Goal: Information Seeking & Learning: Check status

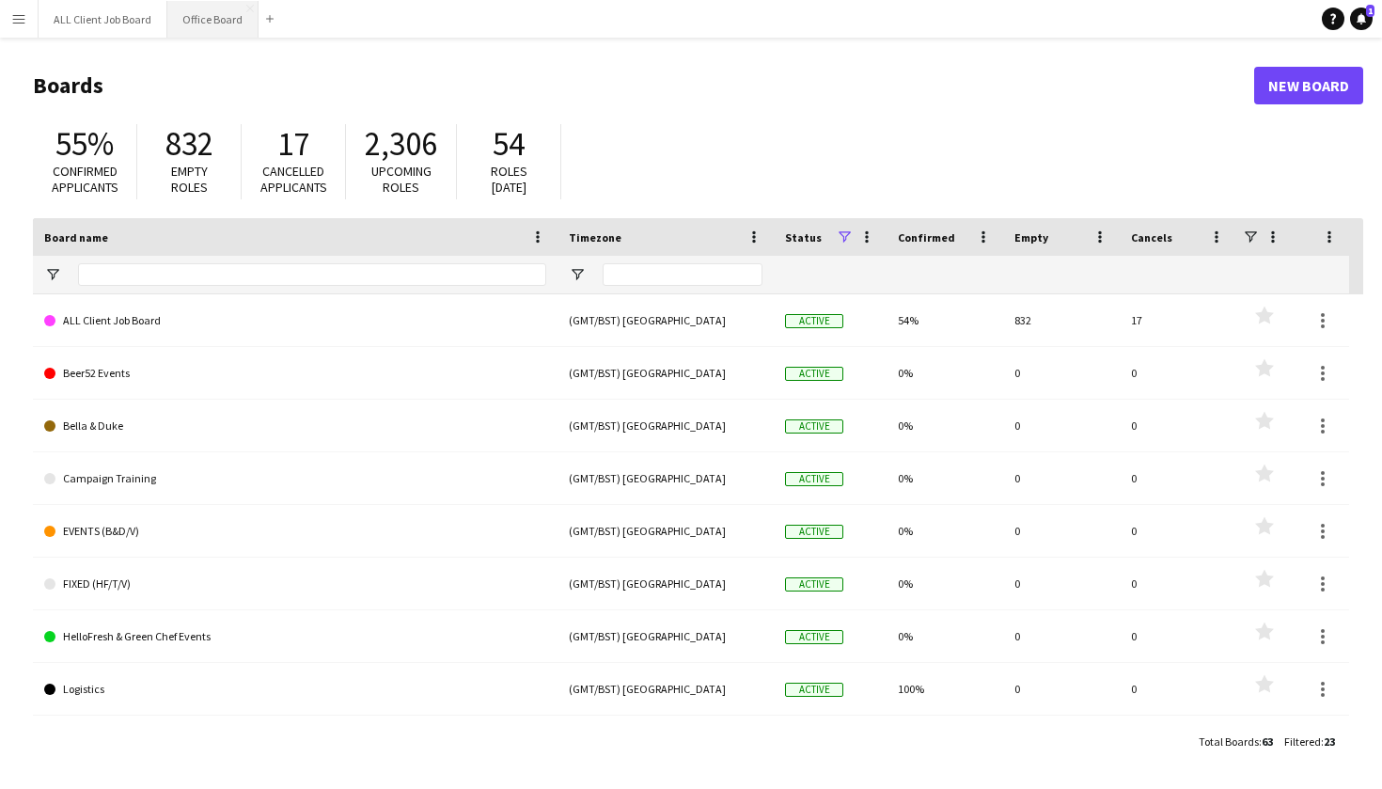
click at [219, 29] on button "Office Board Close" at bounding box center [212, 19] width 91 height 37
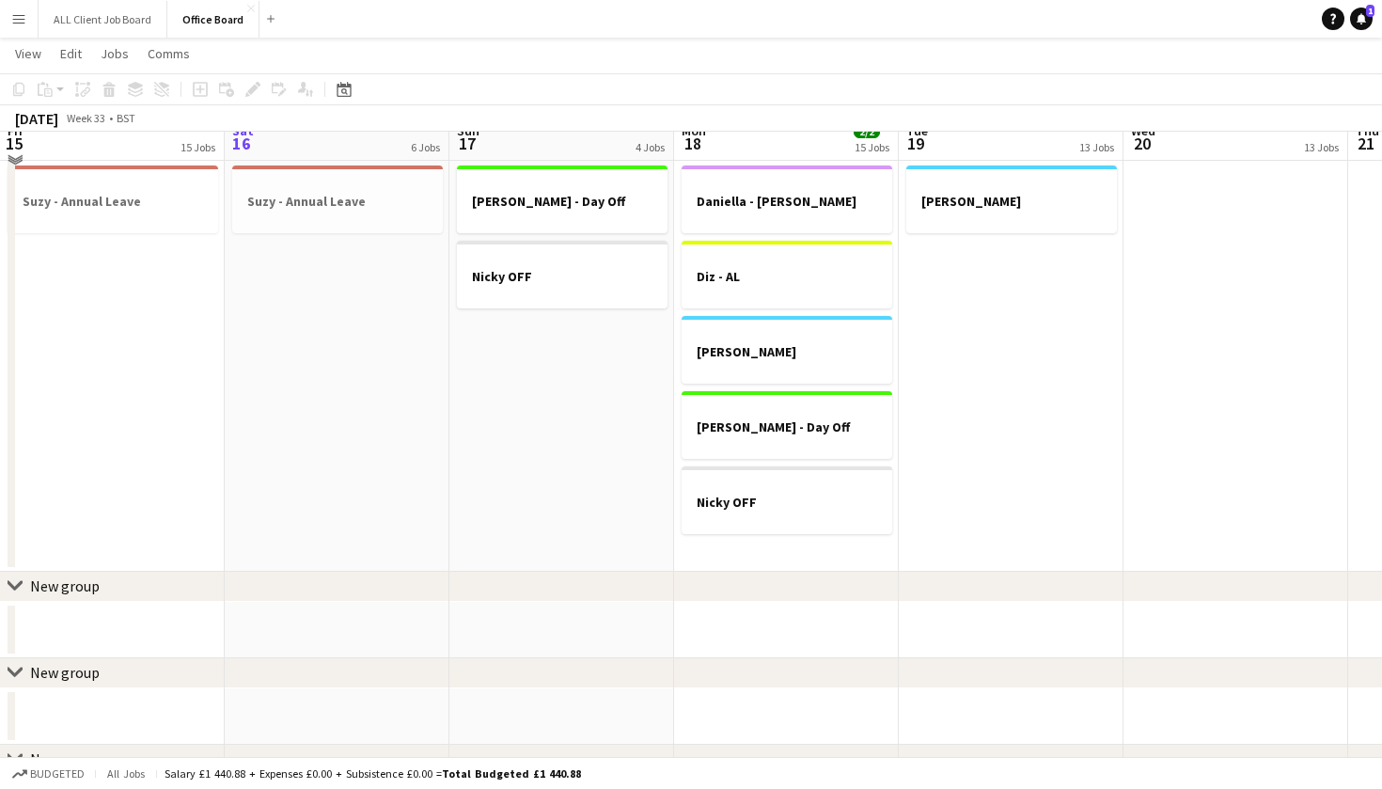
scroll to position [2132, 0]
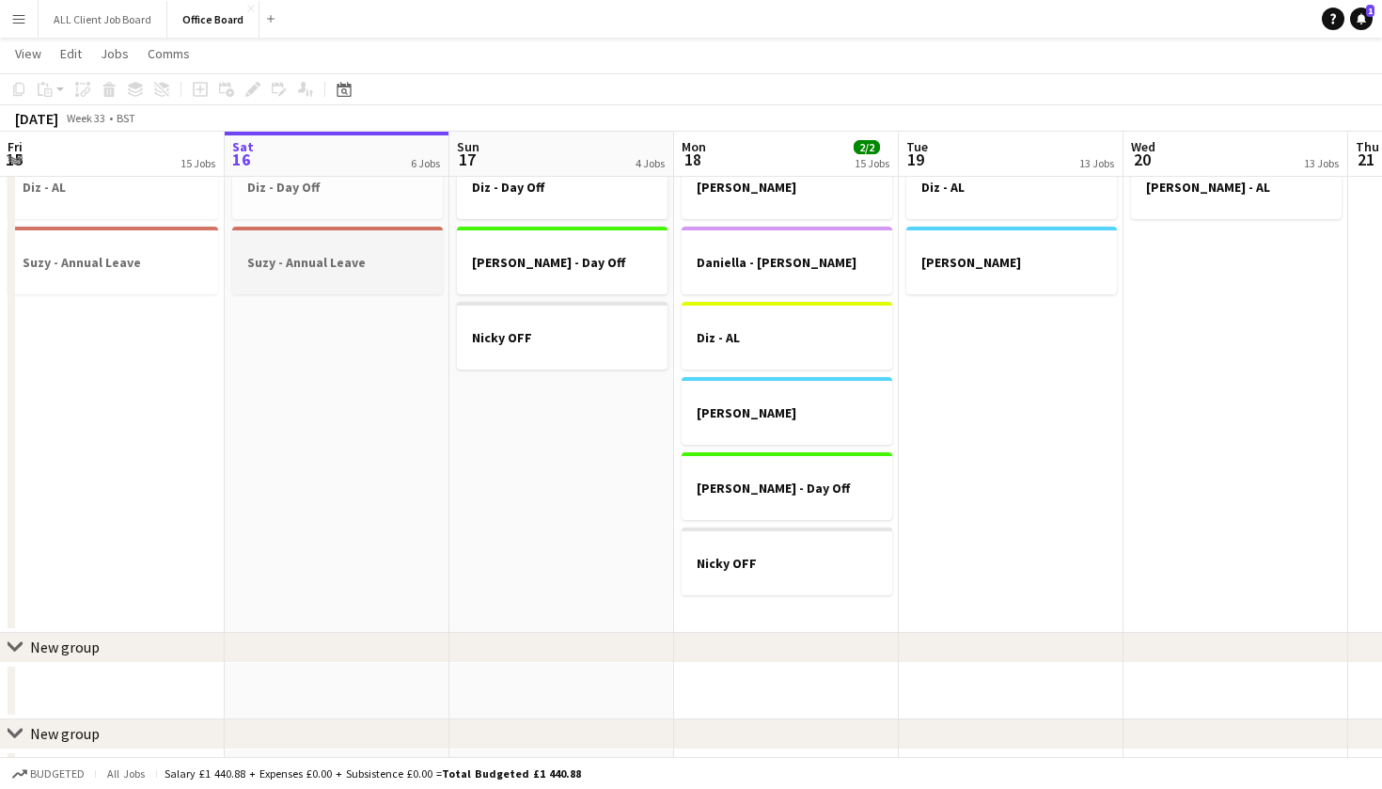
click at [300, 265] on h3 "Suzy - Annual Leave" at bounding box center [337, 262] width 211 height 17
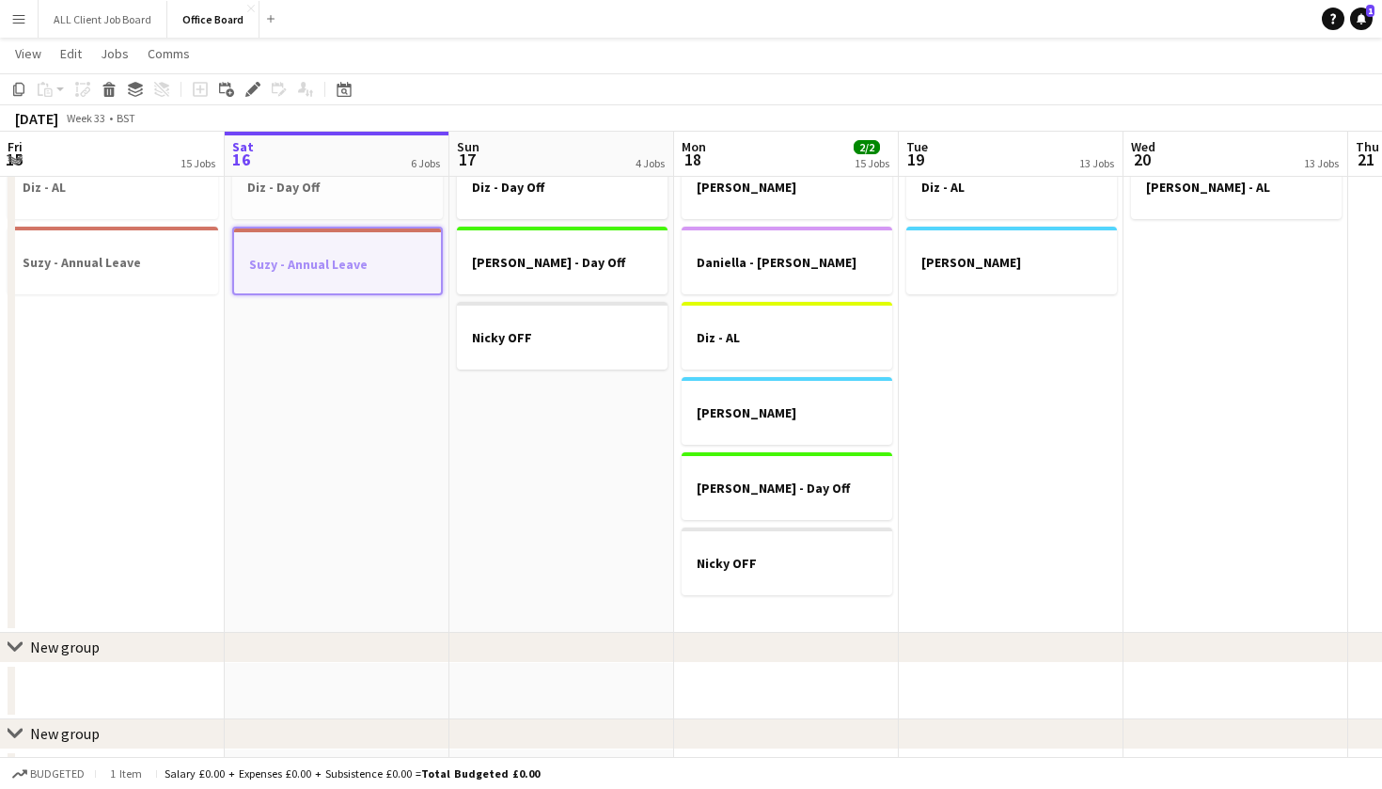
scroll to position [0, 448]
click at [584, 459] on app-date-cell "Diz - Day Off [PERSON_NAME] - Day Off Nicky OFF" at bounding box center [562, 388] width 225 height 489
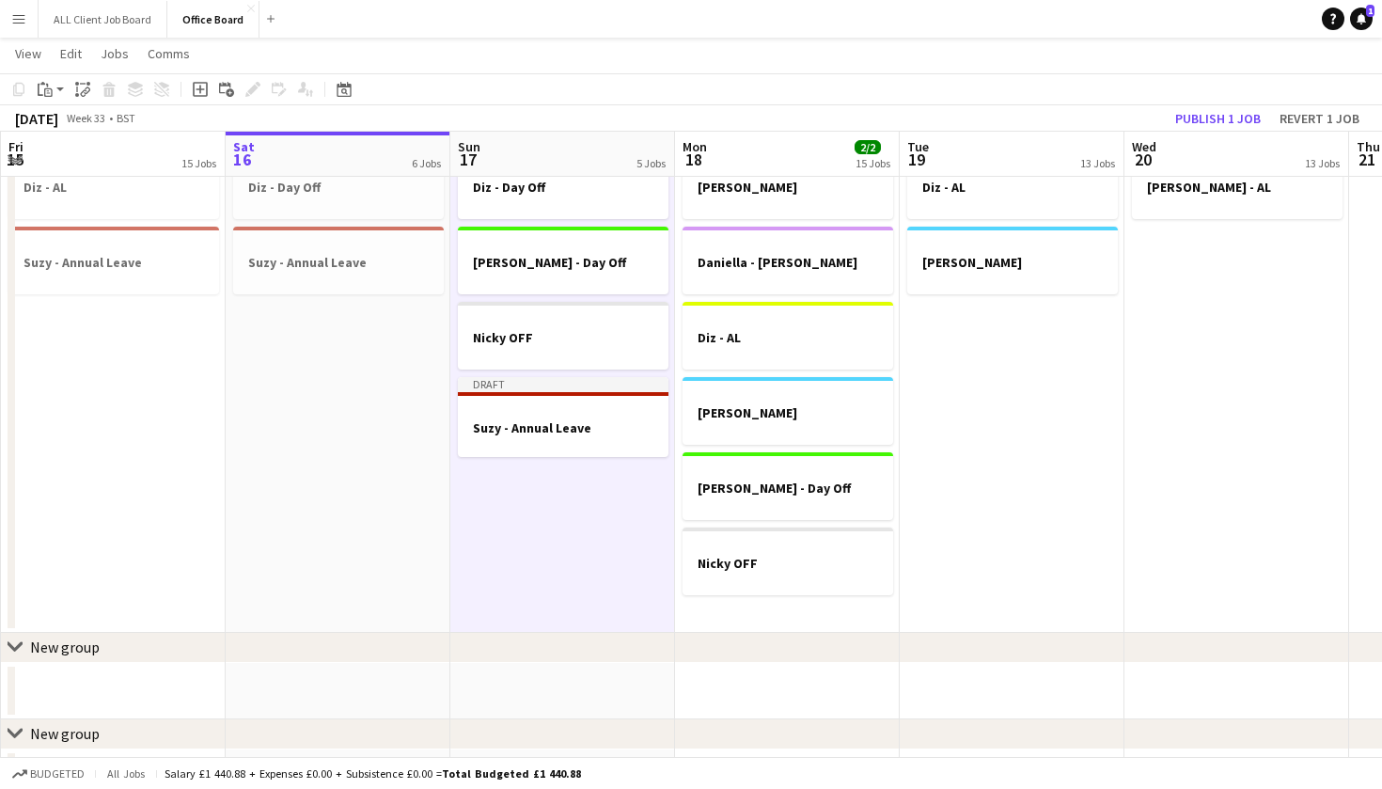
click at [322, 431] on app-date-cell "Diz - Day Off Suzy - Annual Leave" at bounding box center [338, 388] width 225 height 489
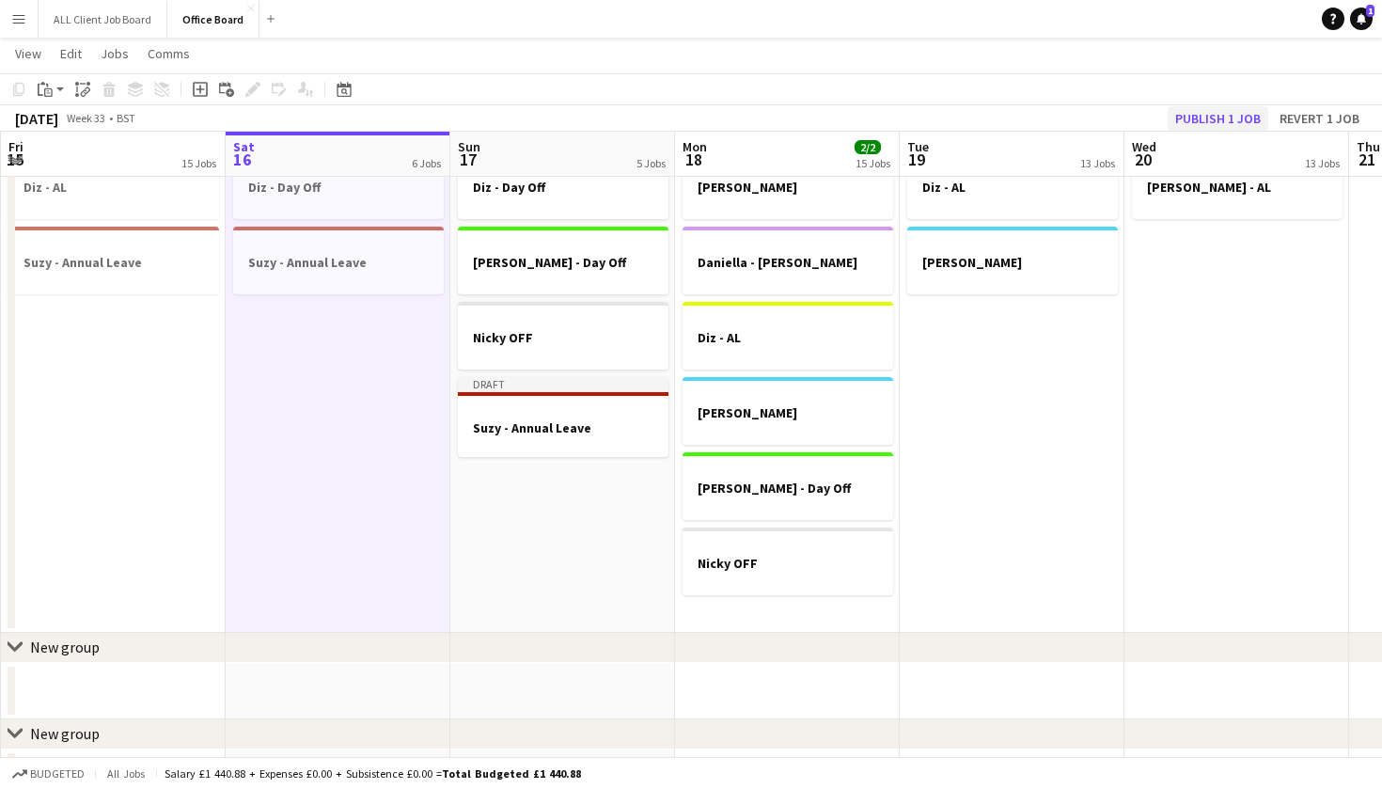
click at [1215, 123] on button "Publish 1 job" at bounding box center [1218, 118] width 101 height 24
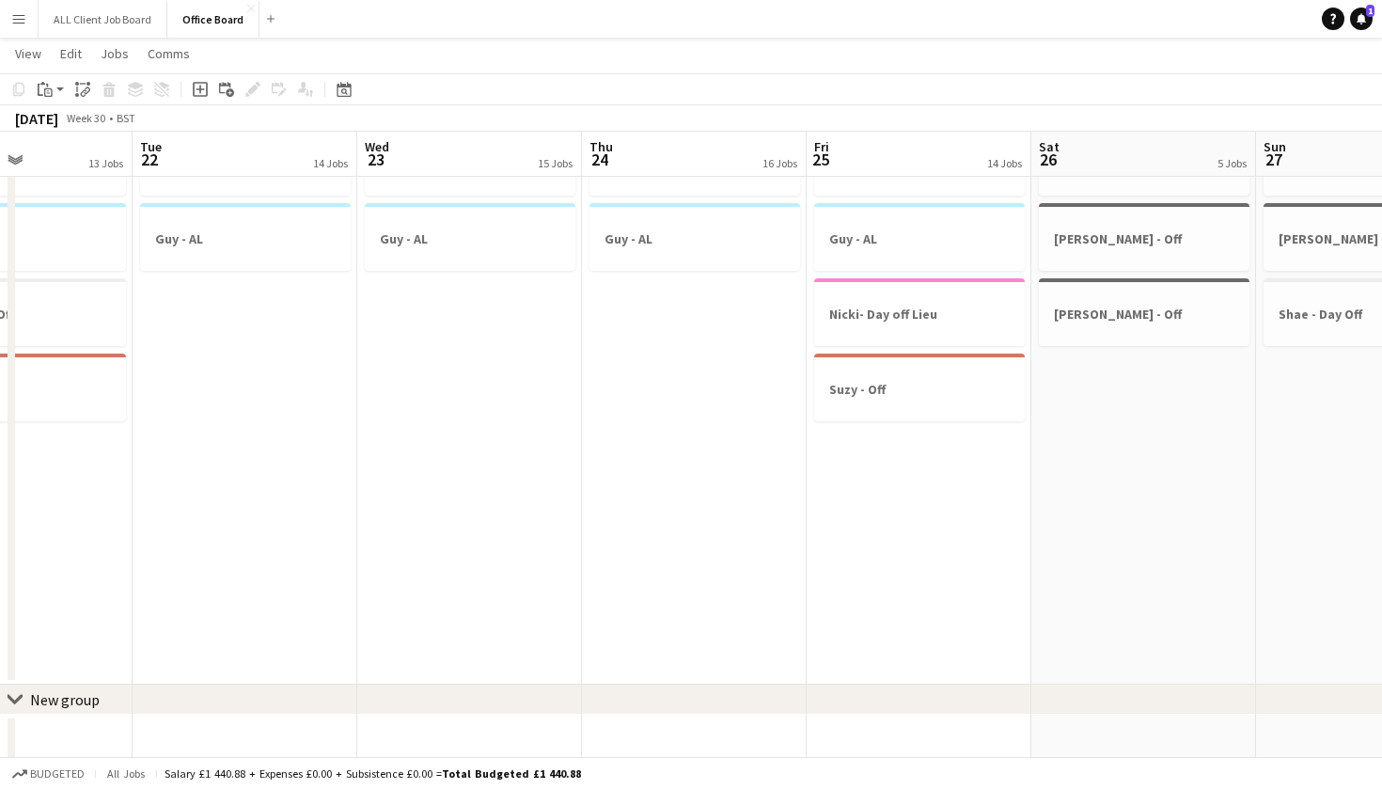
scroll to position [0, 539]
click at [821, 414] on app-job-card "Suzy - Off" at bounding box center [922, 387] width 211 height 68
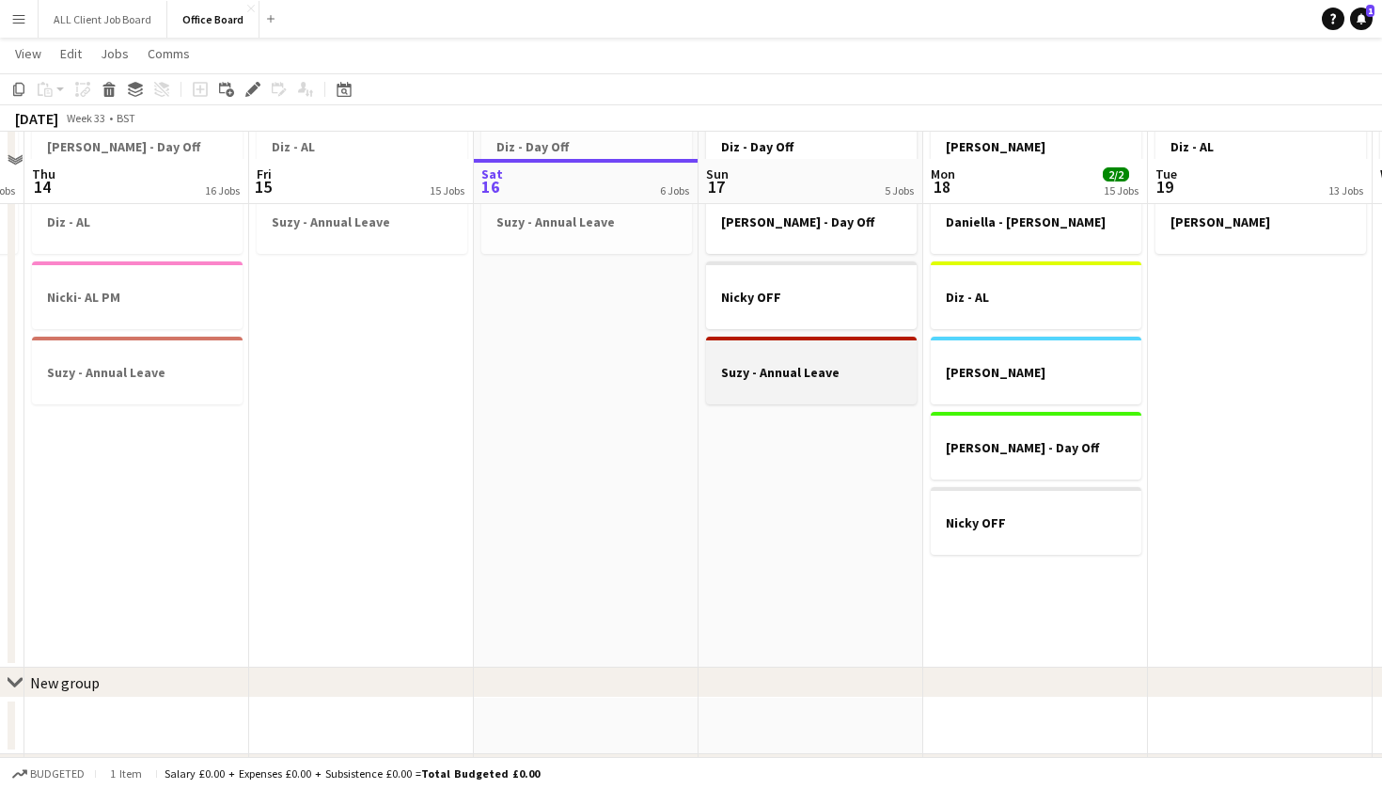
scroll to position [2529, 0]
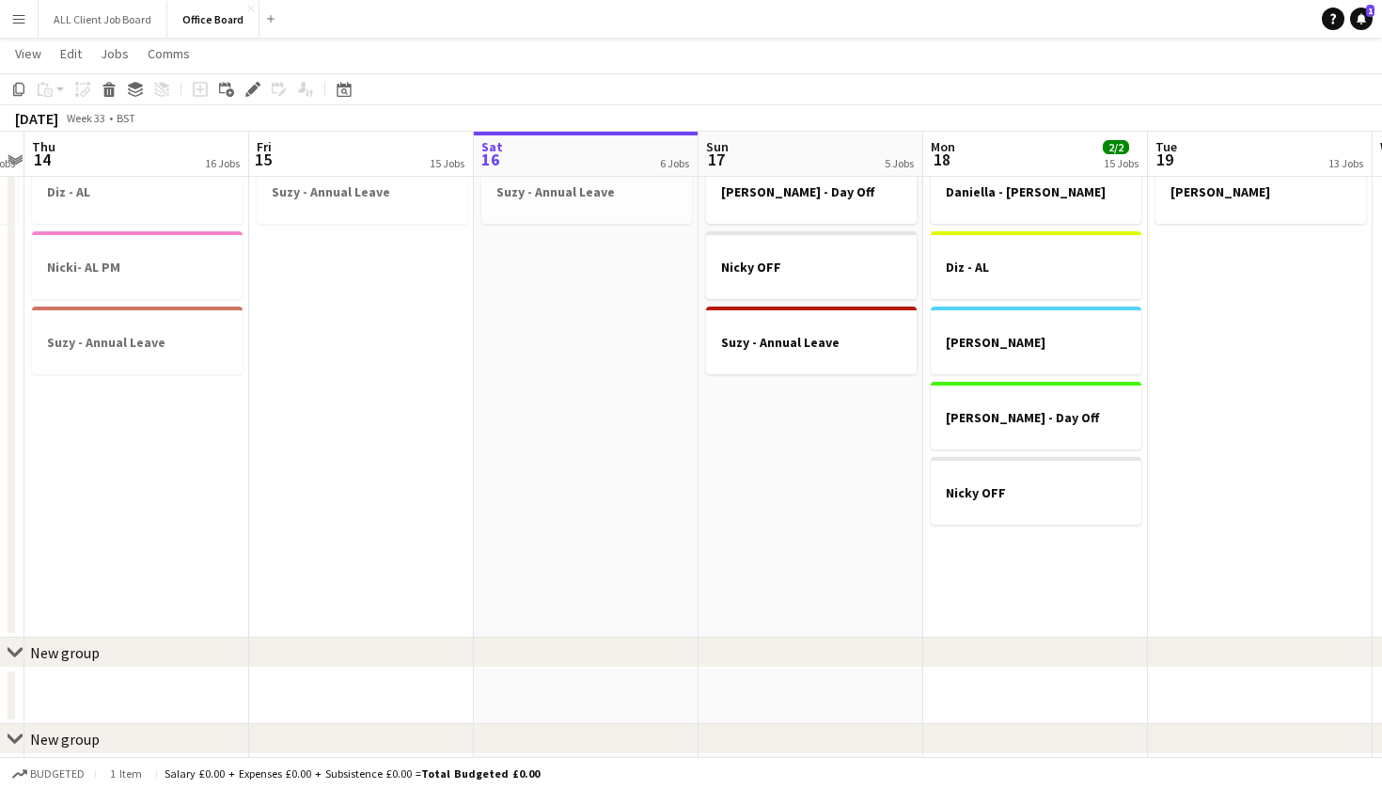
click at [983, 608] on app-date-cell "[PERSON_NAME] Day [PERSON_NAME] Day Diz - [PERSON_NAME] [PERSON_NAME] - Day Off…" at bounding box center [1035, 355] width 225 height 564
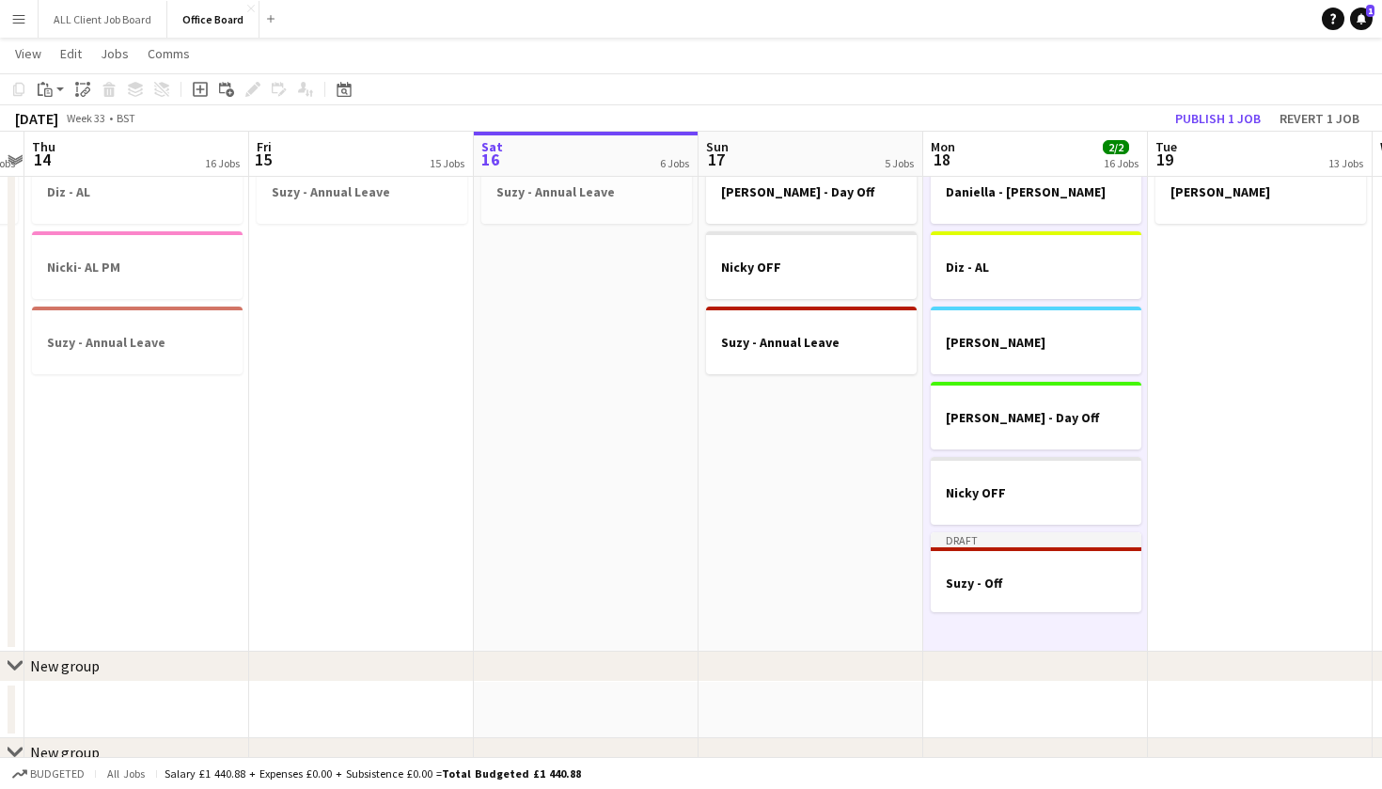
click at [1178, 460] on app-date-cell "Diz - [PERSON_NAME]" at bounding box center [1260, 361] width 225 height 577
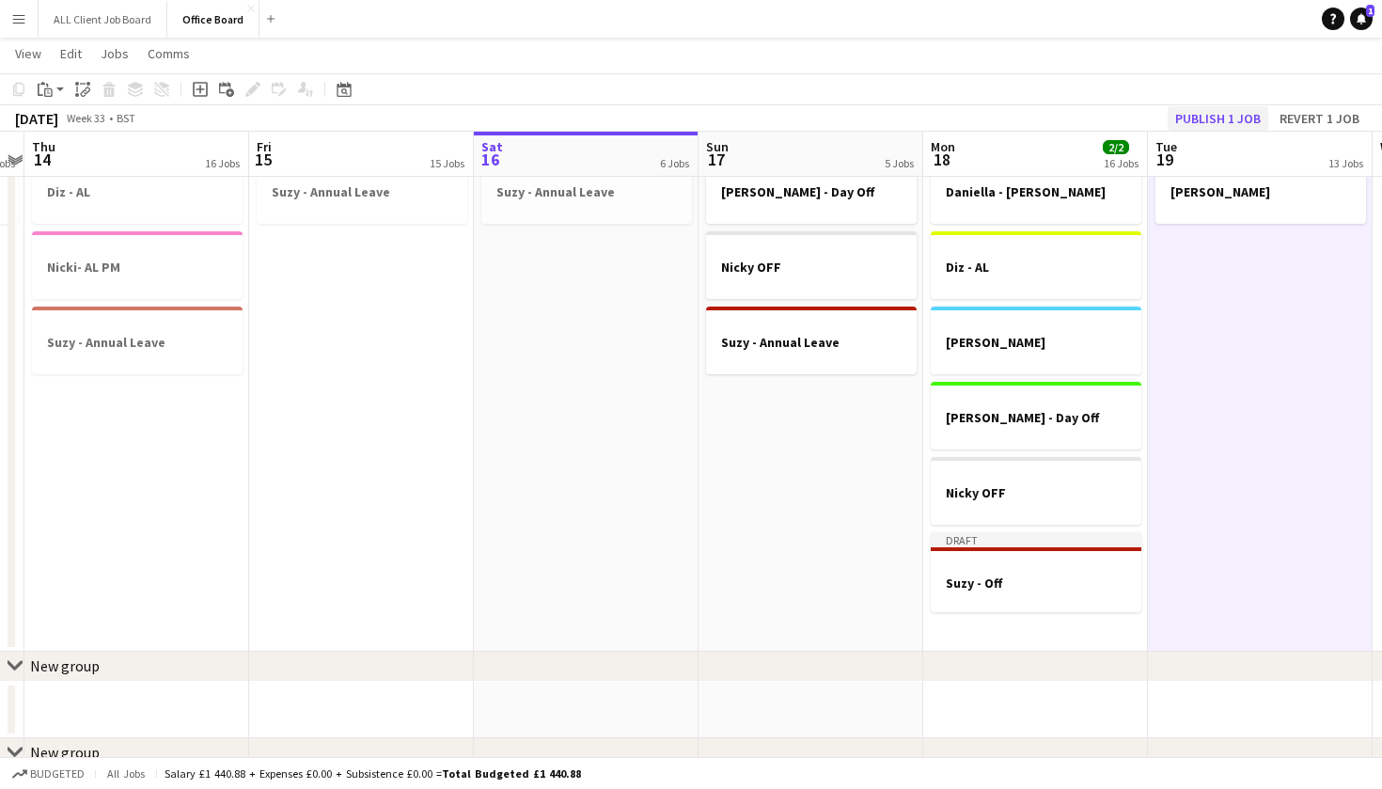
click at [1218, 112] on button "Publish 1 job" at bounding box center [1218, 118] width 101 height 24
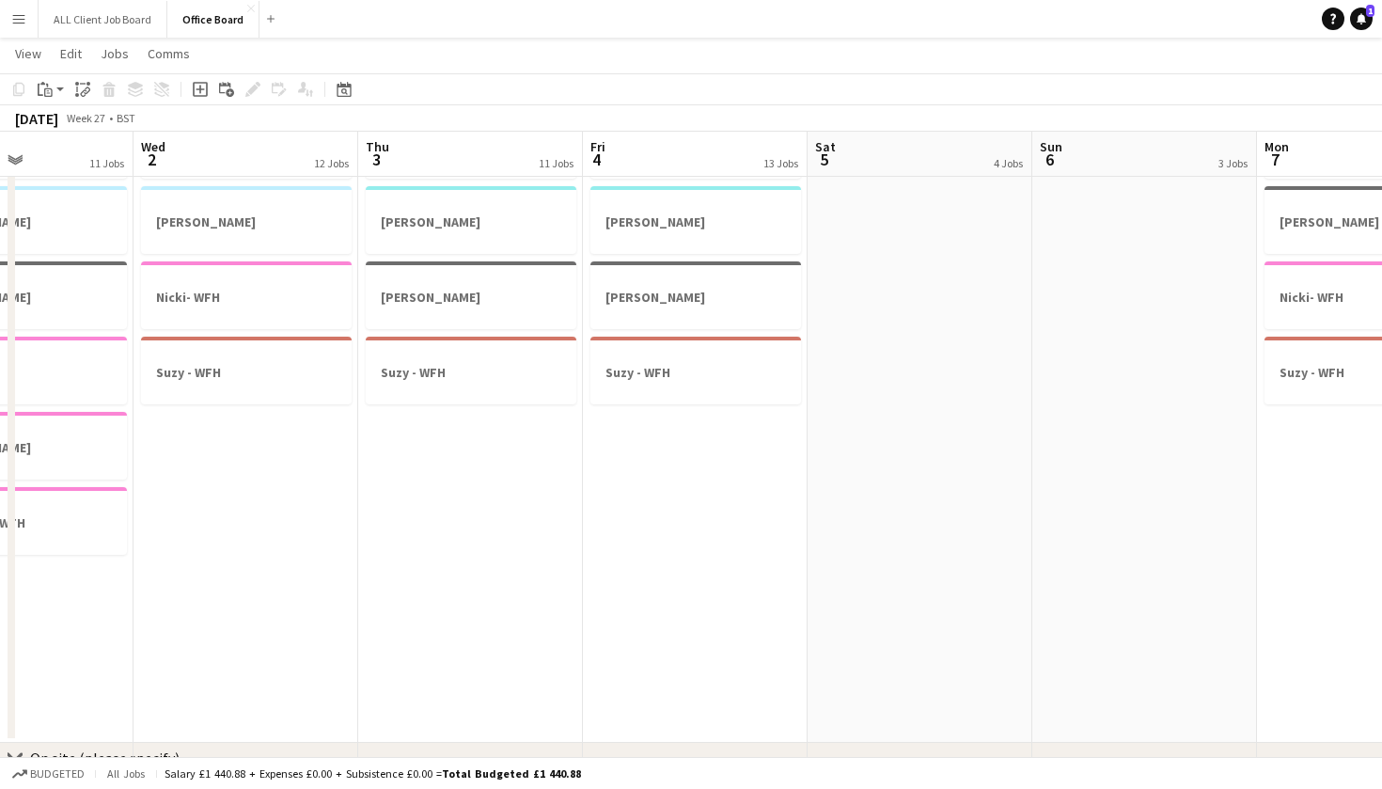
scroll to position [1670, 0]
click at [679, 356] on div at bounding box center [695, 356] width 211 height 14
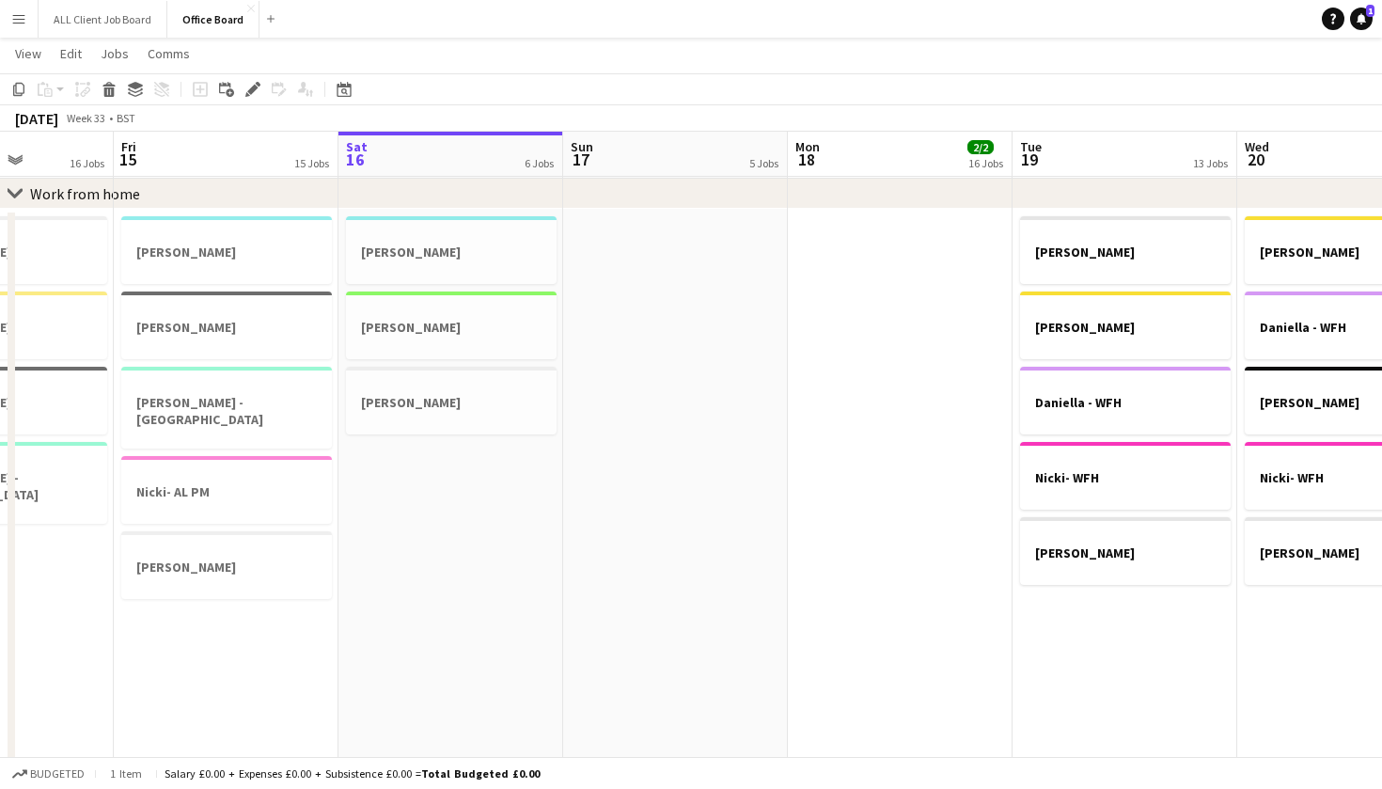
scroll to position [1491, 0]
click at [1064, 620] on app-date-cell "[PERSON_NAME] [PERSON_NAME] [PERSON_NAME] [PERSON_NAME] [PERSON_NAME]" at bounding box center [1124, 566] width 225 height 714
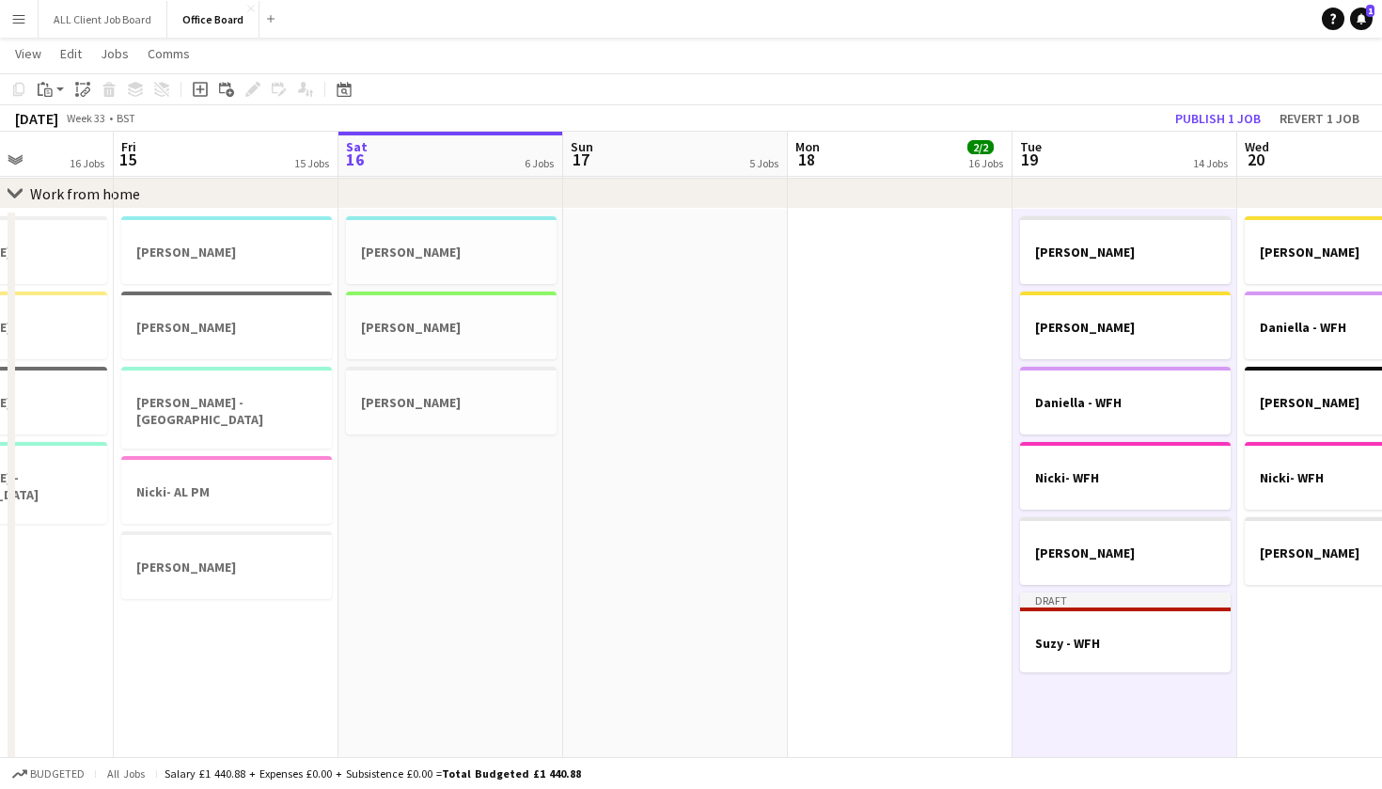
click at [870, 572] on app-date-cell at bounding box center [900, 566] width 225 height 714
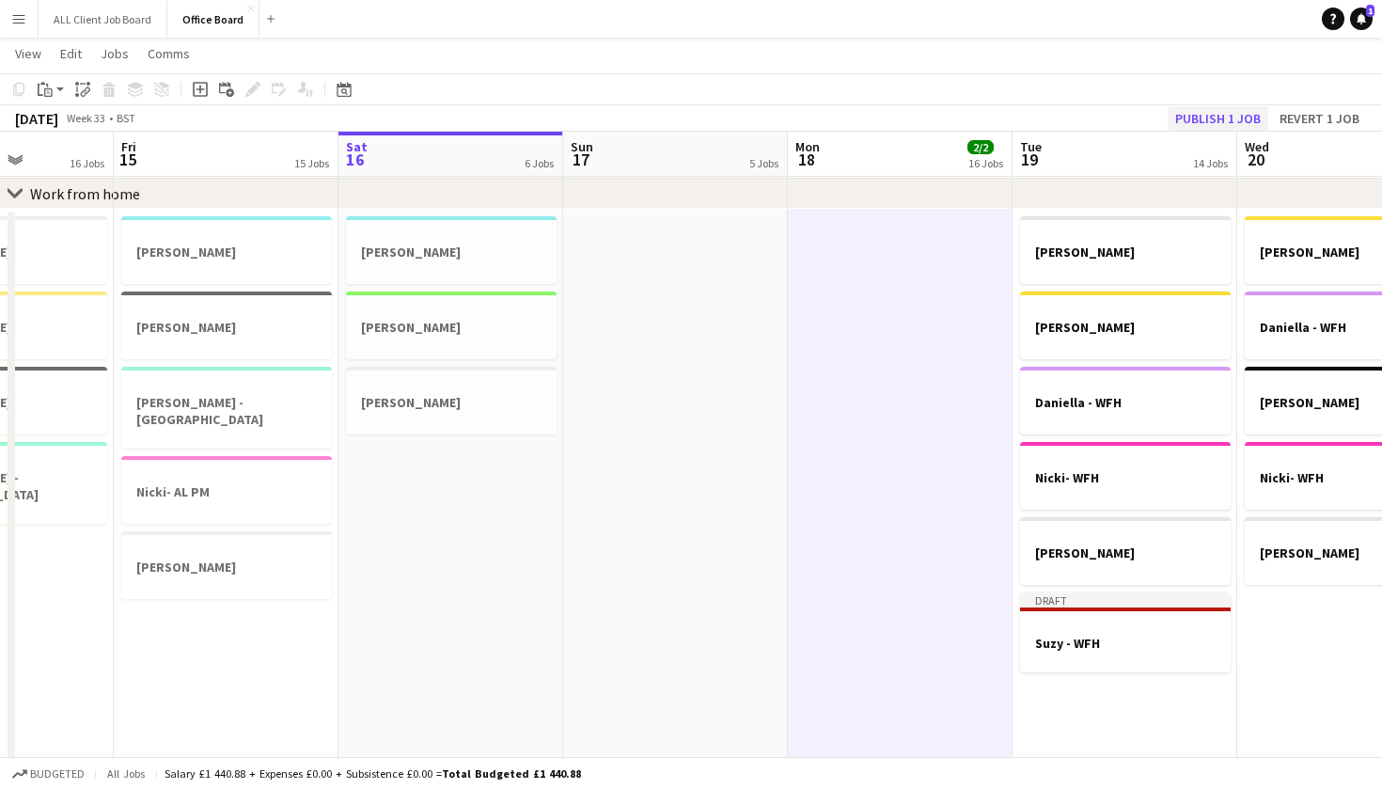
click at [1221, 117] on button "Publish 1 job" at bounding box center [1218, 118] width 101 height 24
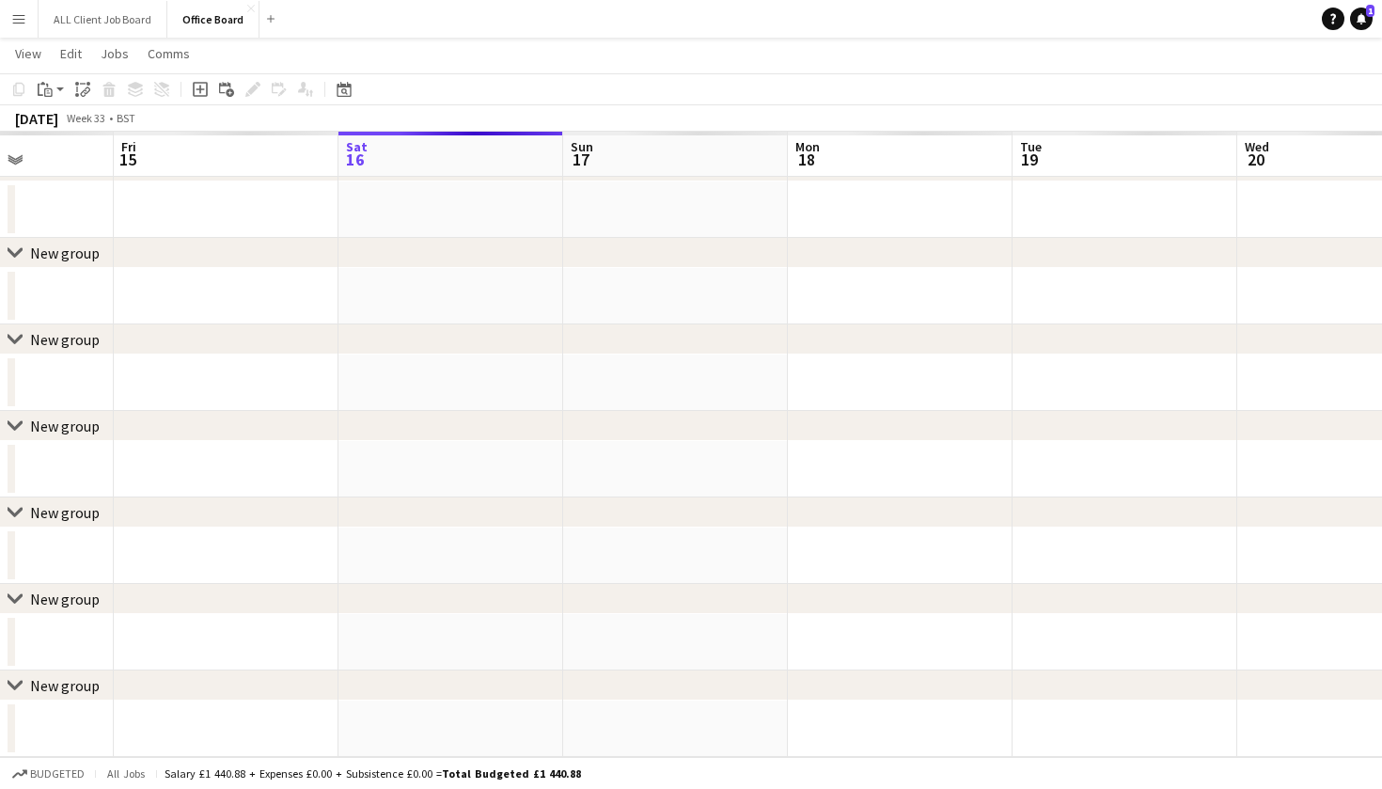
scroll to position [980, 0]
